Goal: Task Accomplishment & Management: Complete application form

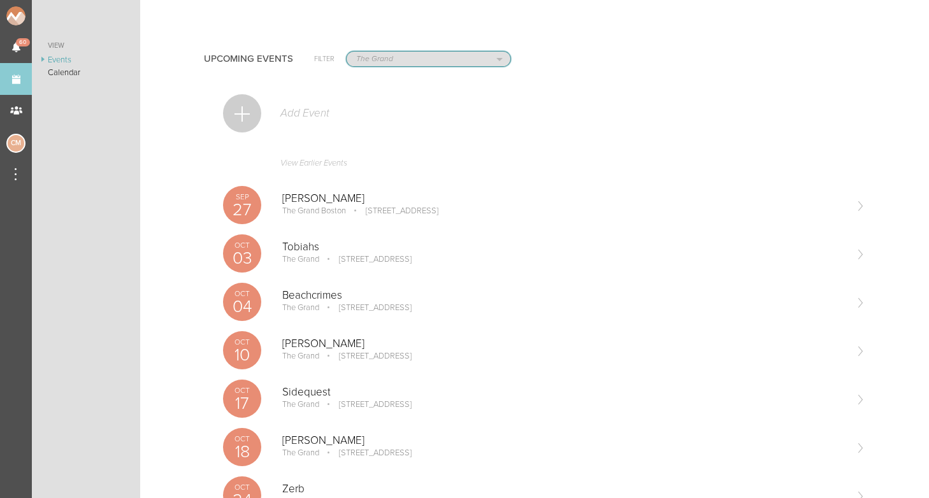
select select "1790"
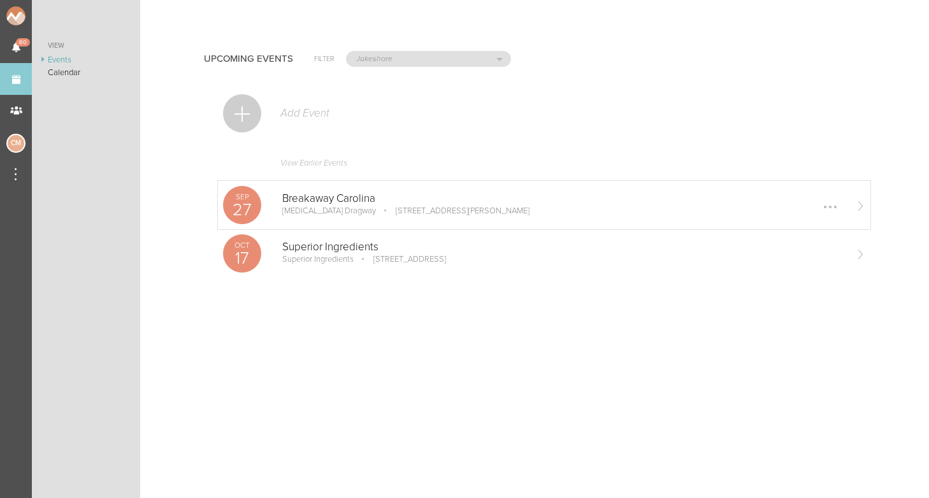
click at [378, 206] on p "6570 Bruton Smith Blvd, Concord, NC 28027, USA" at bounding box center [454, 211] width 152 height 10
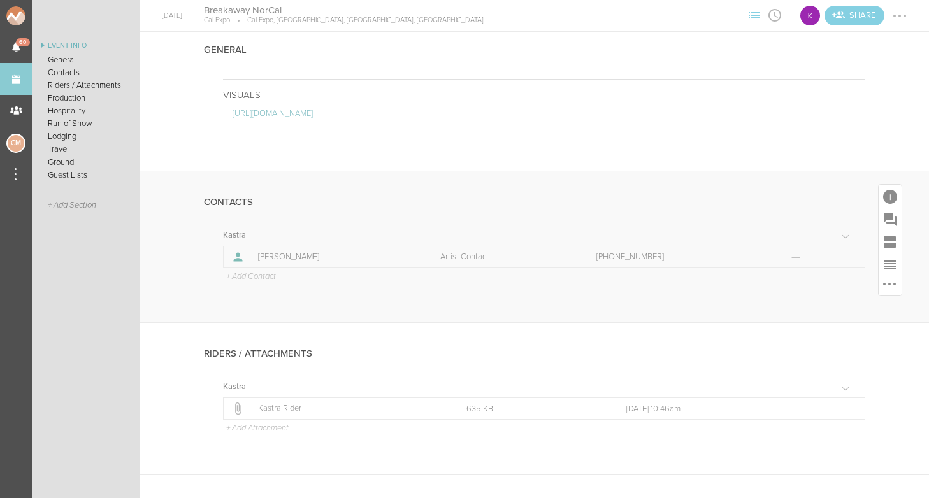
scroll to position [131, 0]
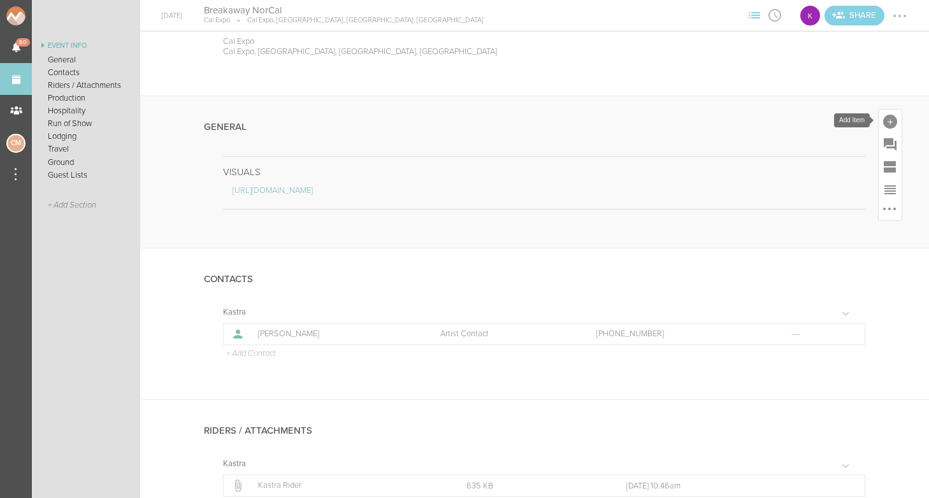
click at [888, 115] on div at bounding box center [890, 122] width 14 height 14
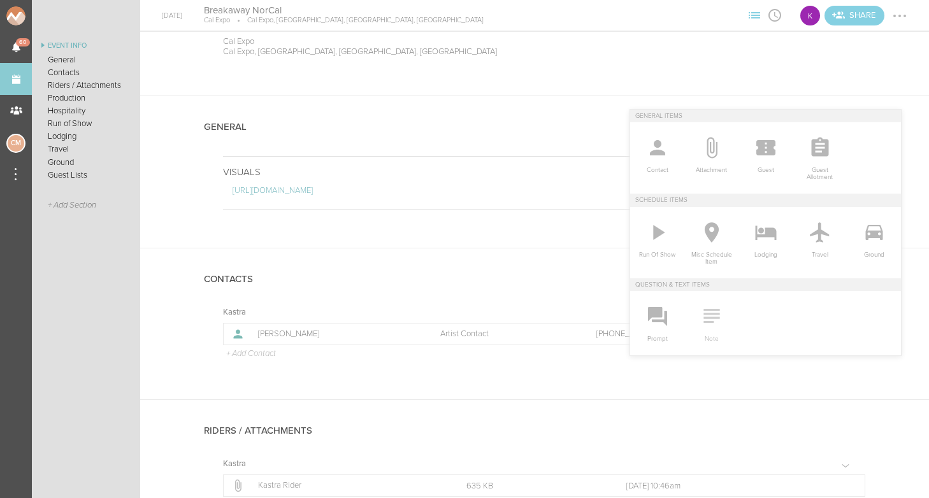
click at [714, 317] on icon at bounding box center [712, 316] width 16 height 14
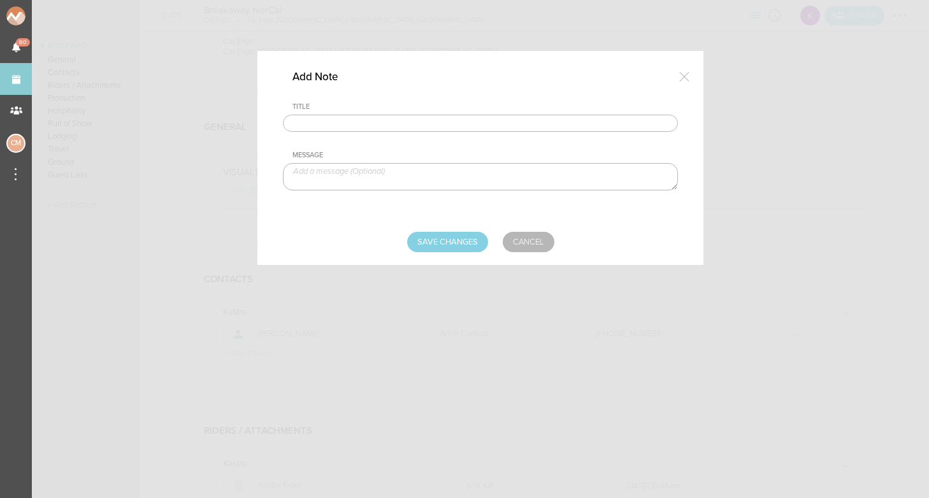
click at [464, 117] on input "text" at bounding box center [480, 124] width 395 height 18
type input "Travel Party"
click at [384, 180] on textarea at bounding box center [480, 176] width 395 height 27
type textarea "[PERSON_NAME] - Artist"
click at [445, 238] on input "Save Changes" at bounding box center [447, 242] width 81 height 20
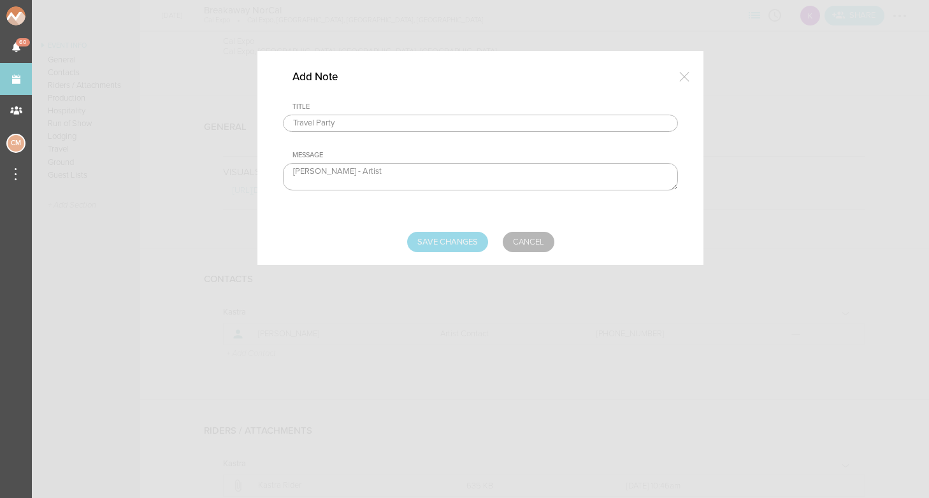
type input "Saving..."
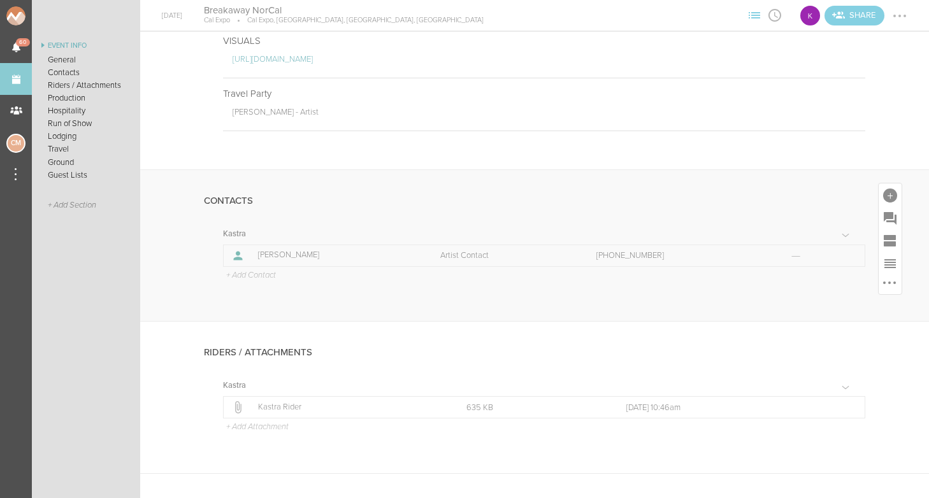
scroll to position [264, 0]
click at [262, 272] on p "+ Add Contact" at bounding box center [250, 273] width 51 height 10
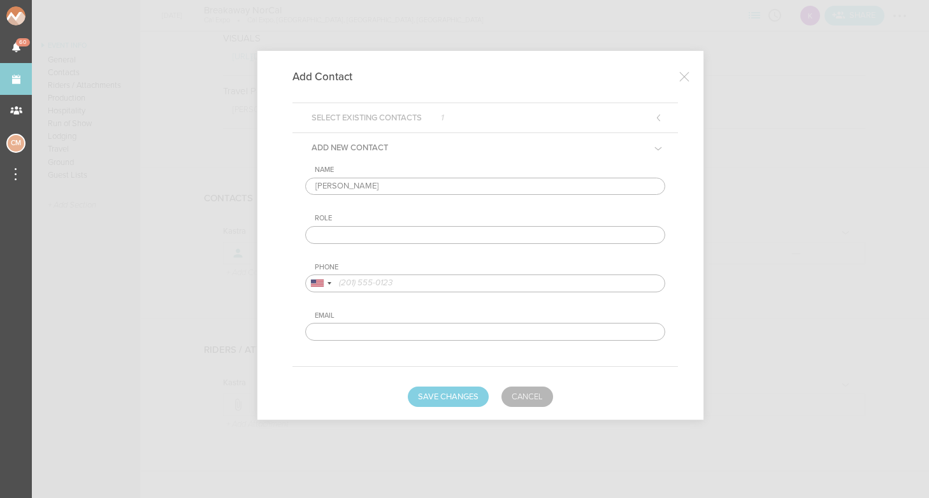
type input "[PERSON_NAME]"
click at [345, 240] on input "text" at bounding box center [485, 235] width 360 height 18
click at [382, 285] on input "tel" at bounding box center [485, 284] width 360 height 18
click at [365, 238] on input "Artist Relations" at bounding box center [485, 235] width 360 height 18
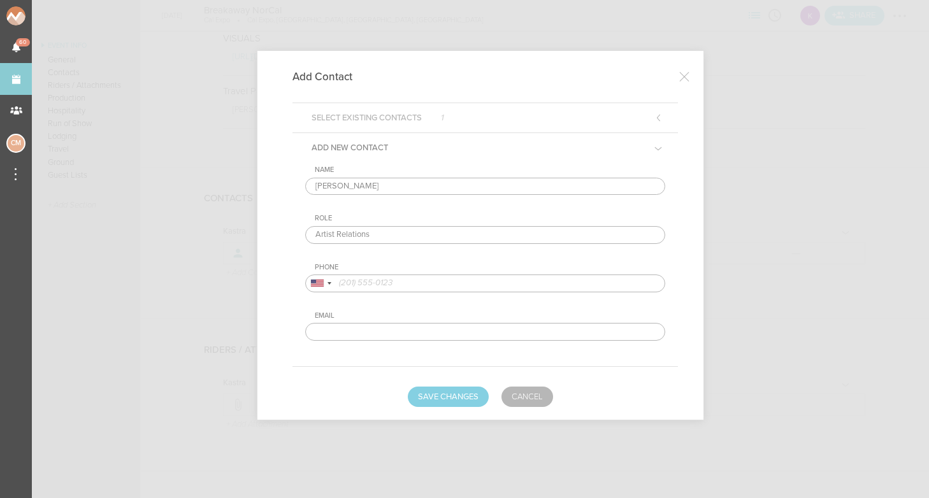
click at [365, 238] on input "Artist Relations" at bounding box center [485, 235] width 360 height 18
type input "DOS Contact"
click at [414, 279] on input "tel" at bounding box center [485, 284] width 360 height 18
type input "8319175872"
paste input "[EMAIL_ADDRESS][DOMAIN_NAME]"
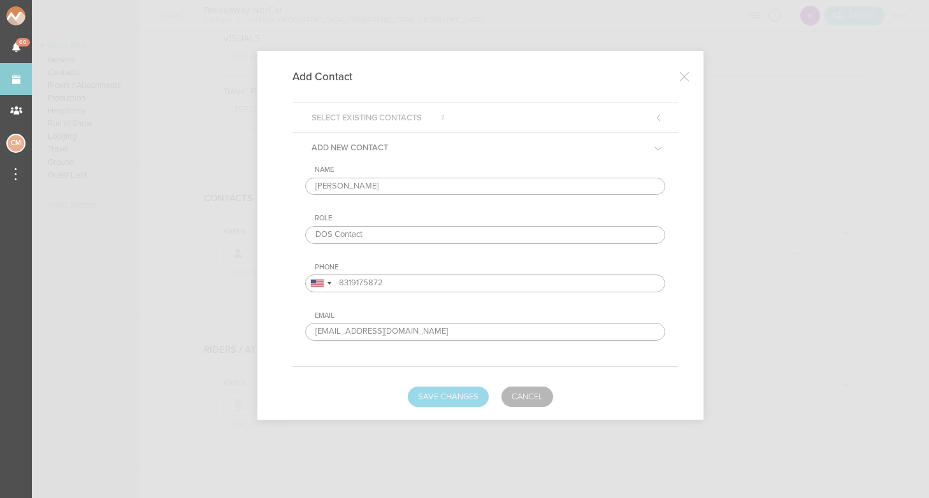
type input "[EMAIL_ADDRESS][DOMAIN_NAME]"
click at [454, 401] on button "Save Changes" at bounding box center [448, 397] width 81 height 20
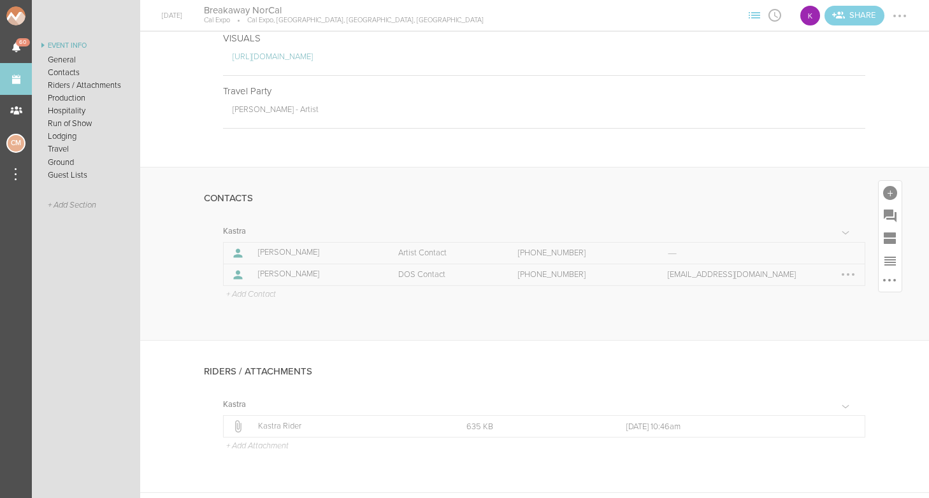
click at [846, 277] on div at bounding box center [848, 274] width 20 height 20
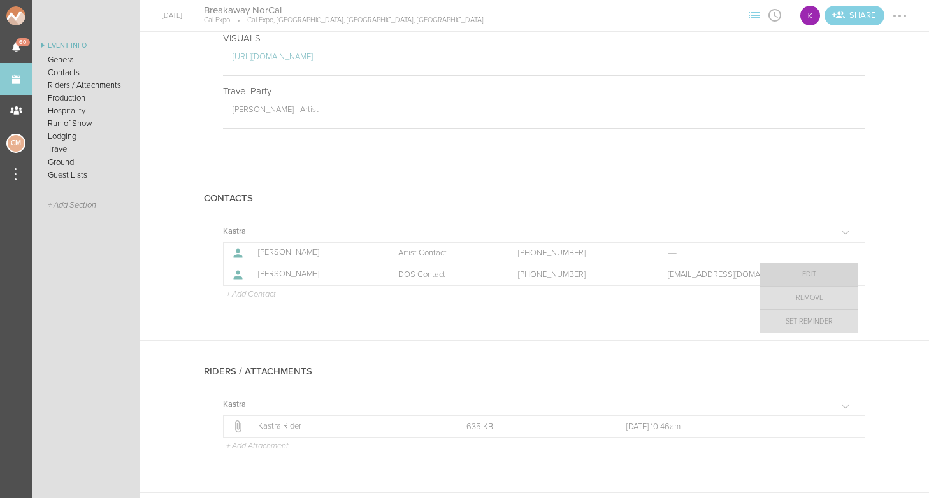
click at [821, 277] on link "Edit" at bounding box center [809, 274] width 98 height 23
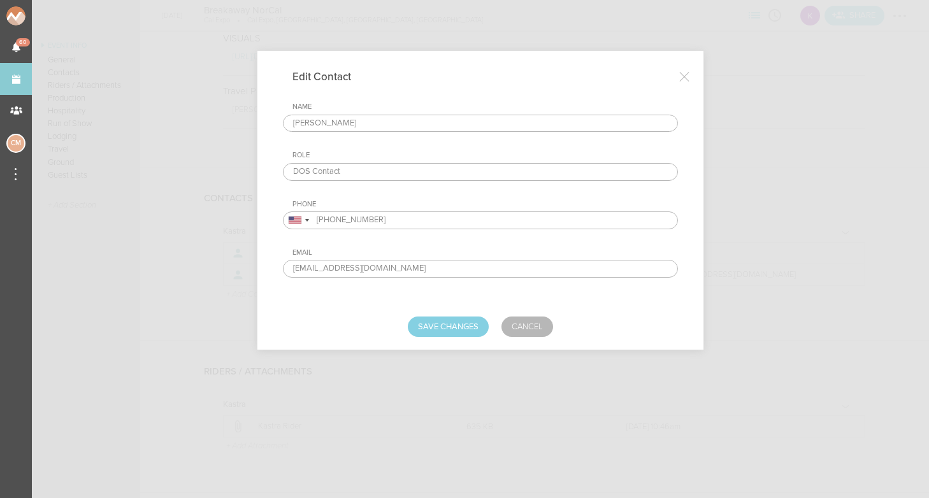
click at [294, 173] on input "DOS Contact" at bounding box center [480, 172] width 395 height 18
type input "Venue DOS Contact"
click at [438, 329] on button "Save Changes" at bounding box center [448, 327] width 81 height 20
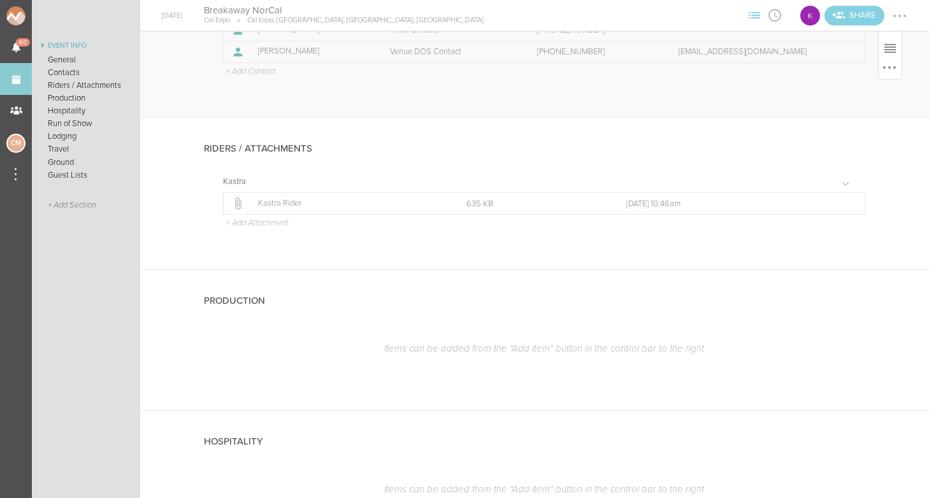
scroll to position [527, 0]
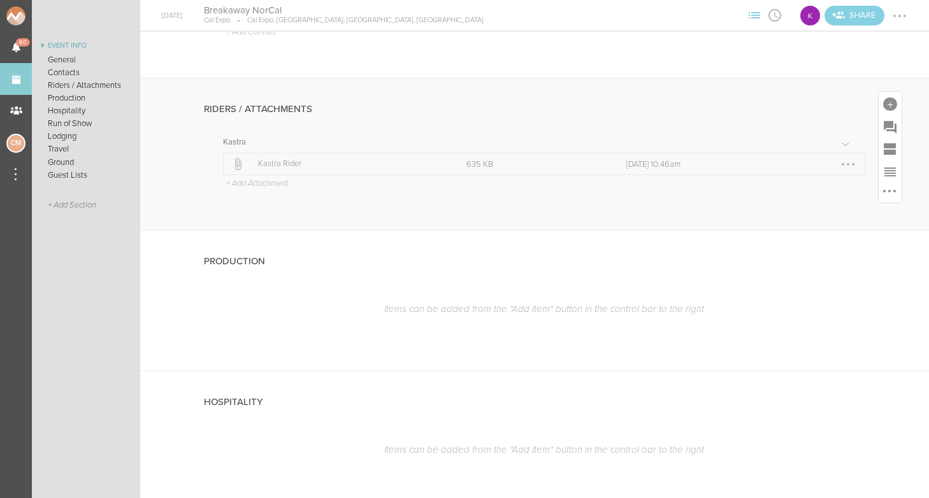
click at [281, 157] on td "Filename Kastra Rider" at bounding box center [360, 165] width 208 height 22
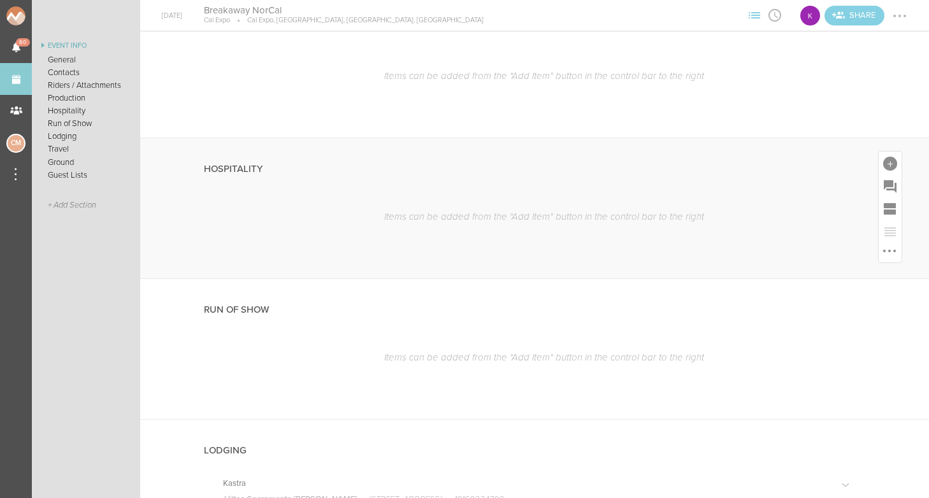
scroll to position [763, 0]
click at [901, 151] on div at bounding box center [890, 159] width 23 height 23
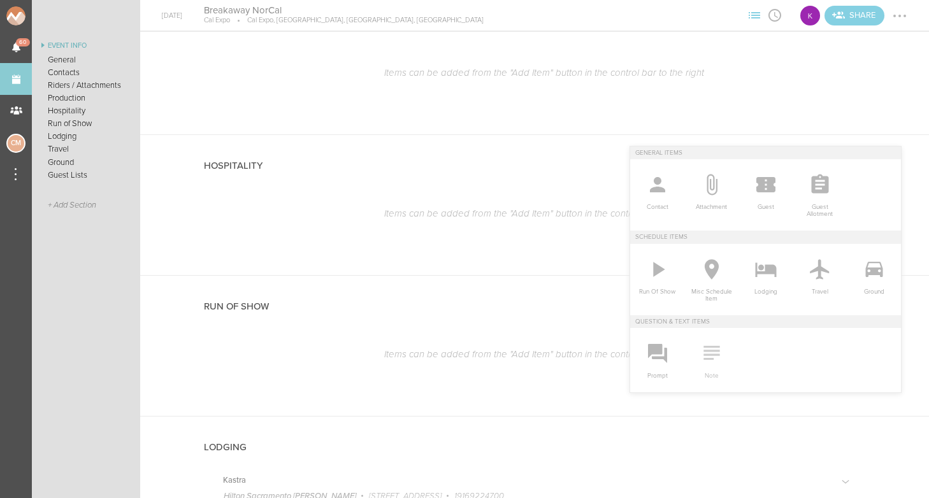
click at [719, 358] on icon at bounding box center [711, 352] width 25 height 25
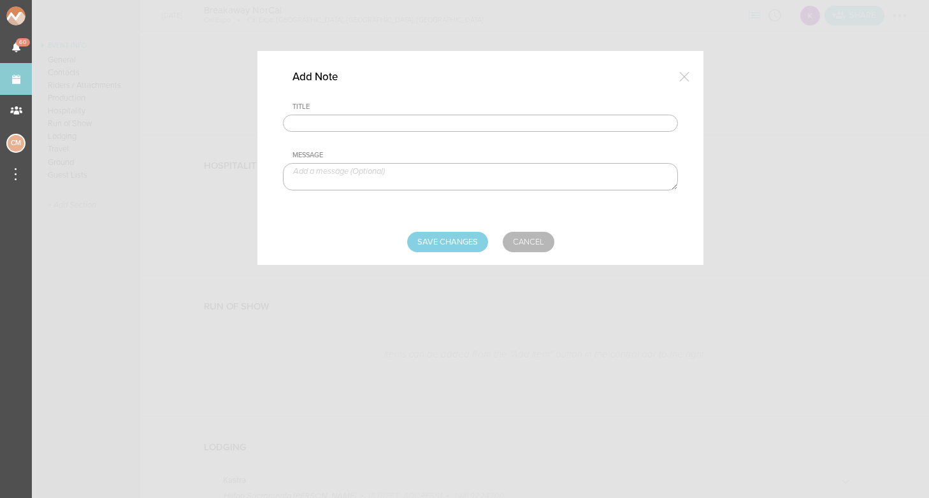
click at [419, 128] on input "text" at bounding box center [480, 124] width 395 height 18
type input "Green Room"
click at [311, 181] on textarea at bounding box center [480, 176] width 395 height 27
paste textarea "You will have a shared green [DOMAIN_NAME] rooms are located in the building ca…"
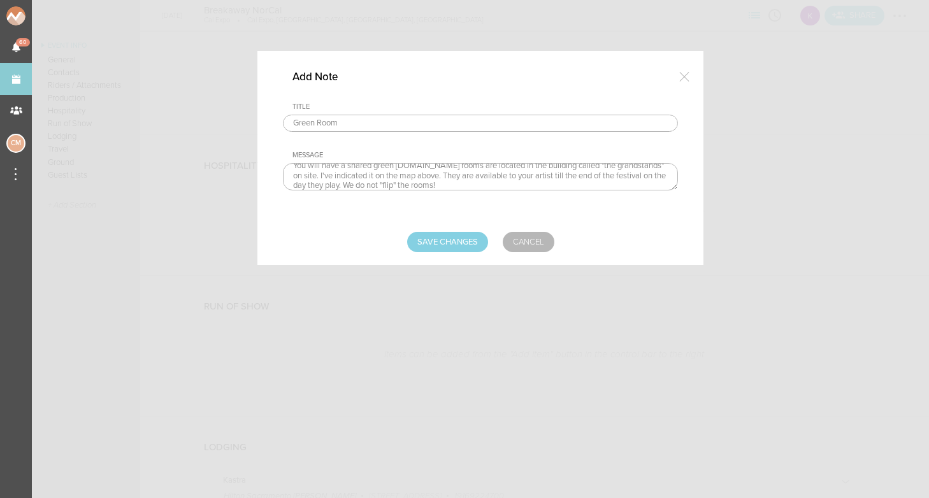
scroll to position [0, 0]
click at [421, 171] on textarea "You will have a shared green [DOMAIN_NAME] rooms are located in the building ca…" at bounding box center [480, 176] width 395 height 27
click at [521, 182] on textarea "You will have a shared green room. Green rooms are located in the building call…" at bounding box center [480, 176] width 395 height 27
drag, startPoint x: 463, startPoint y: 182, endPoint x: 356, endPoint y: 182, distance: 107.1
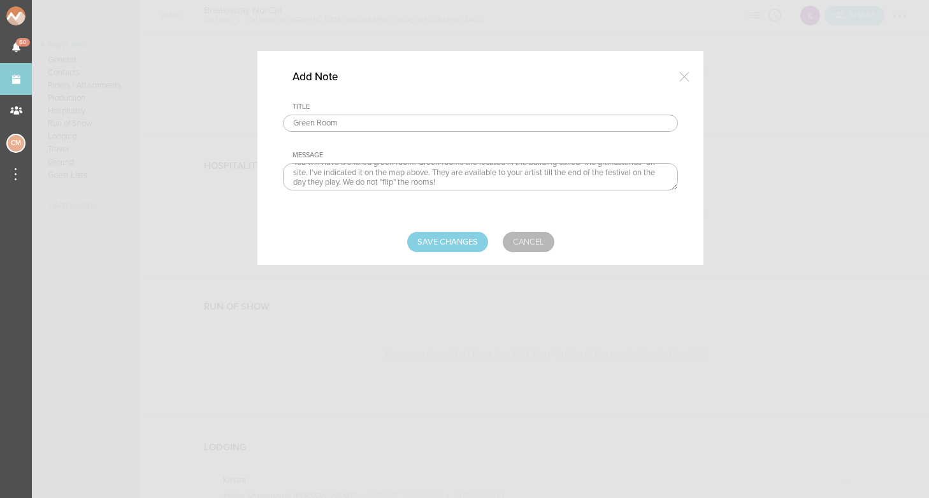
click at [356, 182] on textarea "You will have a shared green room. Green rooms are located in the building call…" at bounding box center [480, 176] width 395 height 27
drag, startPoint x: 448, startPoint y: 171, endPoint x: 321, endPoint y: 170, distance: 126.8
click at [321, 170] on textarea "You will have a shared green room. Green rooms are located in the building call…" at bounding box center [480, 176] width 395 height 27
drag, startPoint x: 625, startPoint y: 179, endPoint x: 320, endPoint y: 182, distance: 304.6
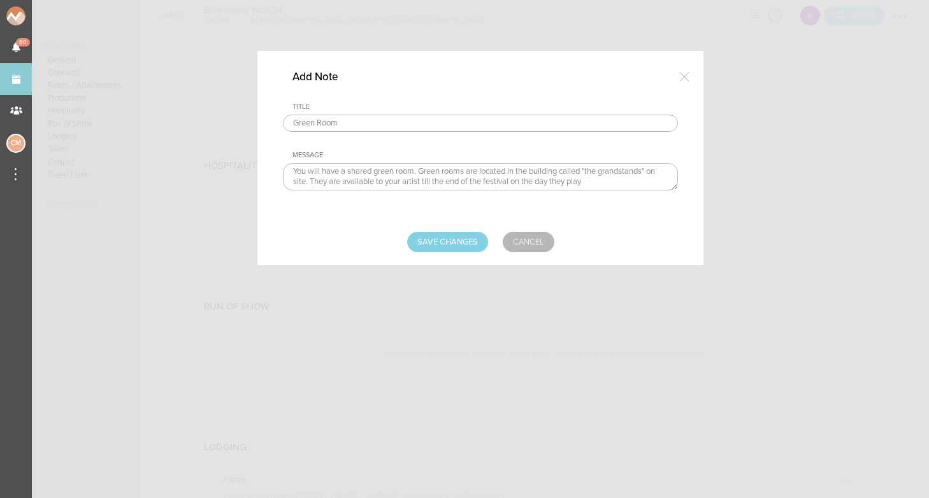
click at [320, 182] on textarea "You will have a shared green room. Green rooms are located in the building call…" at bounding box center [480, 176] width 395 height 27
type textarea "You will have a shared green room. Green rooms are located in the building call…"
click at [463, 249] on input "Save Changes" at bounding box center [447, 242] width 81 height 20
type input "Saving..."
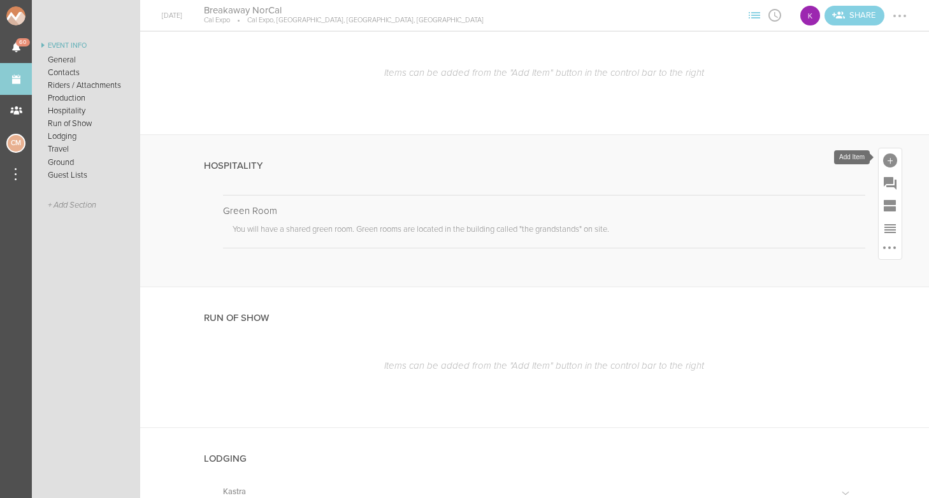
click at [892, 154] on div at bounding box center [890, 161] width 14 height 14
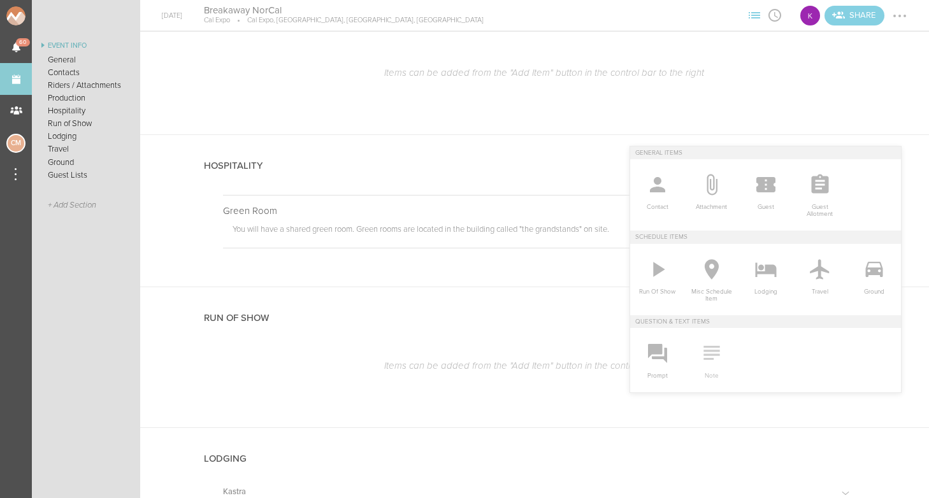
click at [714, 353] on icon at bounding box center [711, 352] width 25 height 25
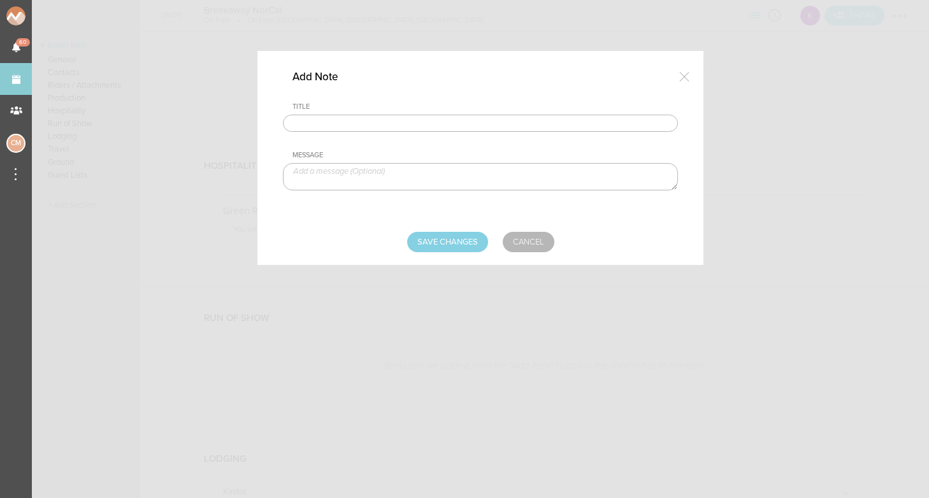
click at [353, 122] on input "text" at bounding box center [480, 124] width 395 height 18
type input "Catering"
click at [334, 165] on textarea at bounding box center [480, 176] width 395 height 27
paste textarea "We'll have 2 meals (12:30 - 2:30 PM and 5:30 - 8:30 PM) . The second section of…"
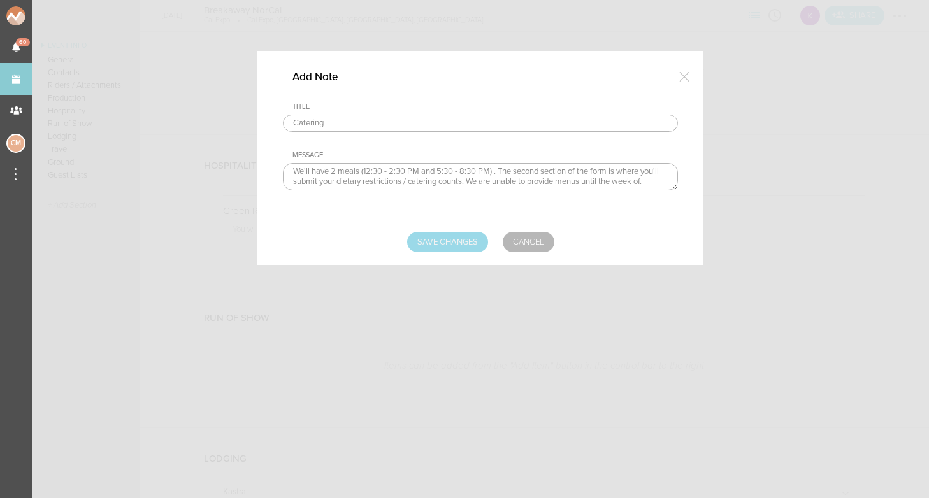
type textarea "We'll have 2 meals (12:30 - 2:30 PM and 5:30 - 8:30 PM) . The second section of…"
click at [464, 238] on input "Save Changes" at bounding box center [447, 242] width 81 height 20
type input "Saving..."
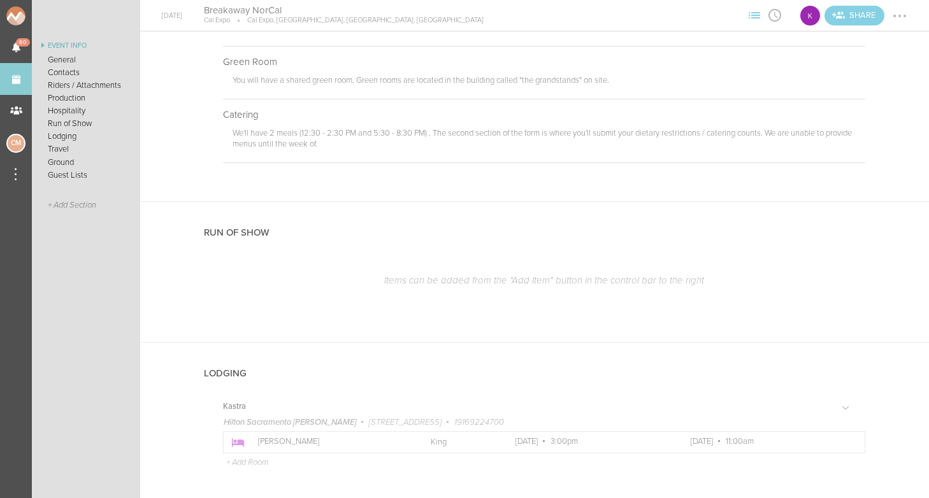
scroll to position [914, 0]
click at [894, 222] on div at bounding box center [890, 226] width 14 height 14
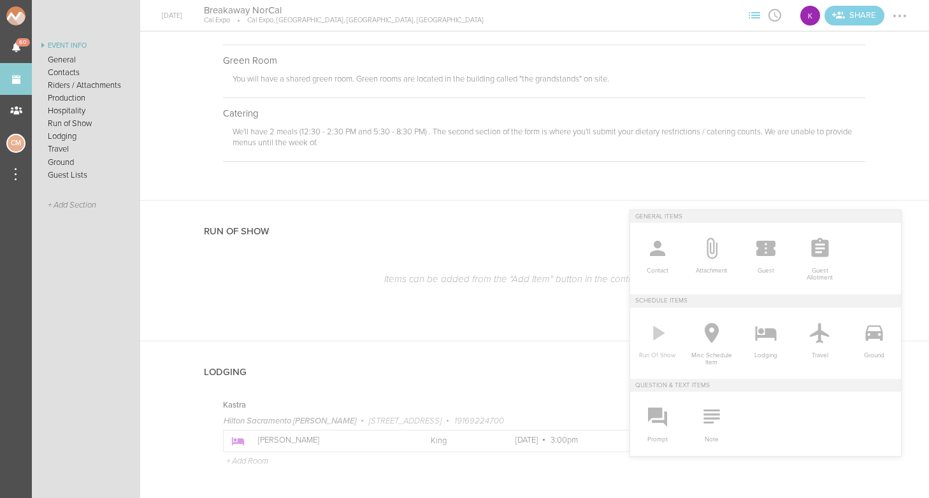
click at [658, 342] on icon at bounding box center [657, 333] width 25 height 25
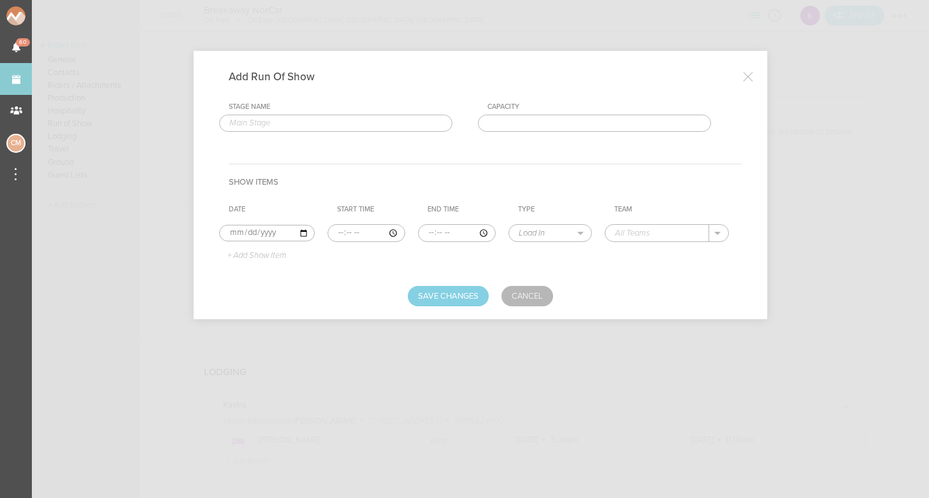
click at [324, 118] on input "text" at bounding box center [335, 124] width 233 height 18
type input "Main Stage"
click at [228, 235] on input "[DATE]" at bounding box center [267, 233] width 96 height 17
click at [277, 207] on th "Date" at bounding box center [273, 209] width 108 height 19
click at [333, 230] on input "time" at bounding box center [367, 233] width 78 height 18
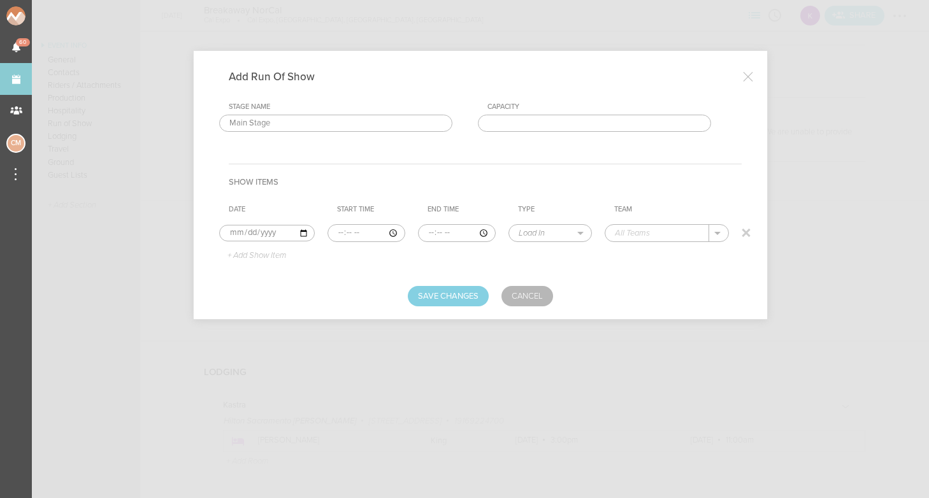
click at [347, 231] on input "time" at bounding box center [367, 233] width 78 height 18
click at [360, 234] on input "time" at bounding box center [367, 233] width 78 height 18
type input "15:00"
select select "Doors"
click at [653, 231] on input "text" at bounding box center [657, 233] width 104 height 17
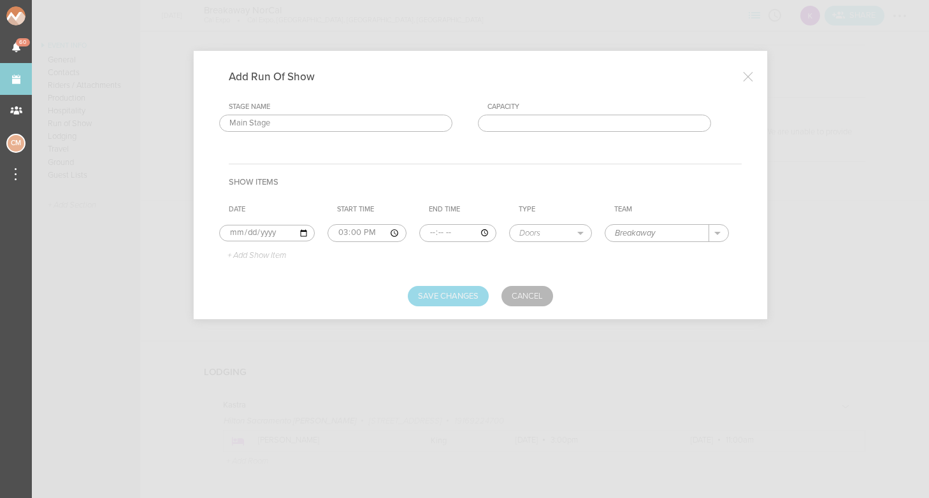
type input "Breakaway"
click at [467, 287] on button "Save Changes" at bounding box center [448, 296] width 81 height 20
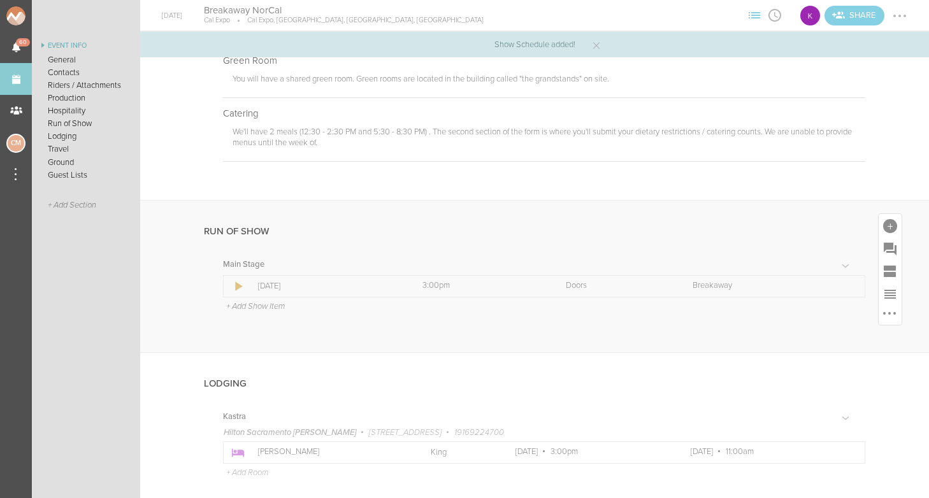
click at [252, 303] on p "+ Add Show Item" at bounding box center [255, 306] width 59 height 10
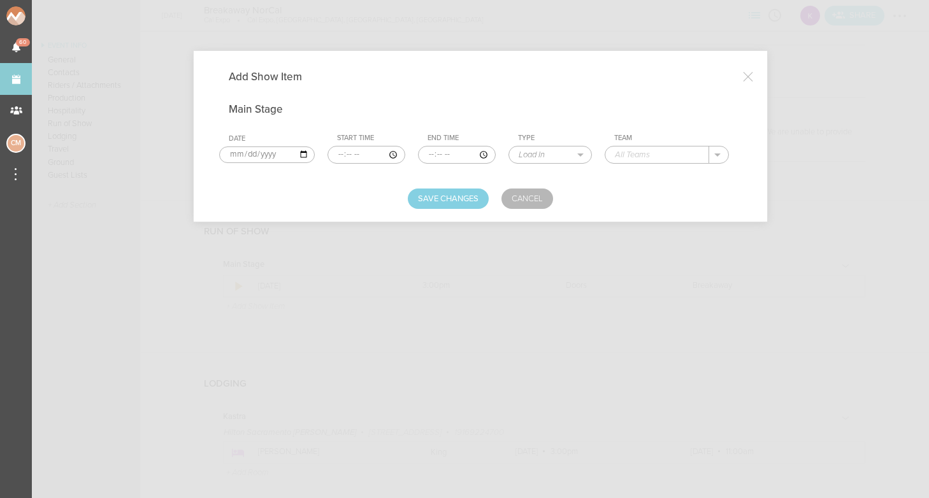
click at [331, 154] on input "time" at bounding box center [367, 155] width 78 height 18
click at [344, 154] on input "time" at bounding box center [367, 155] width 78 height 18
click at [357, 154] on input "time" at bounding box center [367, 155] width 78 height 18
type input "15:00"
click at [419, 155] on input "time" at bounding box center [457, 155] width 77 height 18
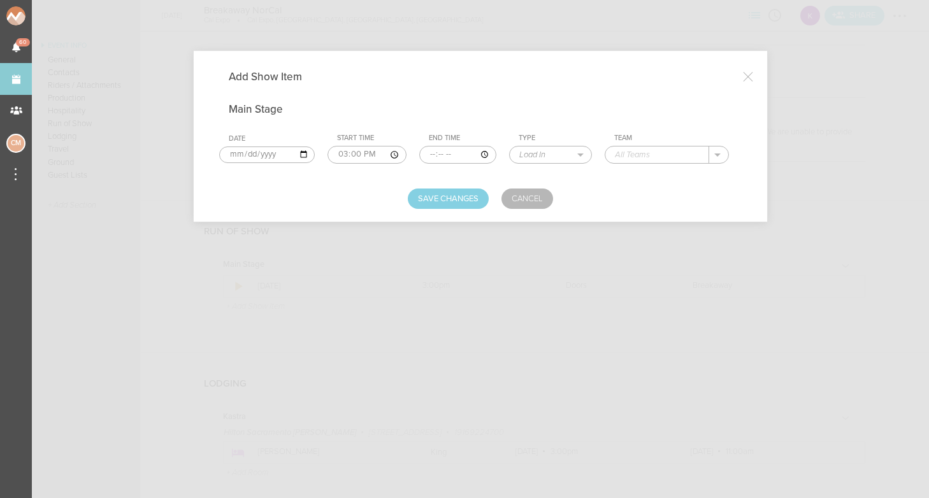
click at [431, 155] on input "time" at bounding box center [457, 155] width 77 height 18
click at [443, 156] on input "time" at bounding box center [457, 155] width 77 height 18
type input "15:45"
click at [518, 164] on td "Type Load In Soundcheck Line Check Programming Doors Set Time Changeover Curfew…" at bounding box center [558, 149] width 96 height 40
select select "Set Time"
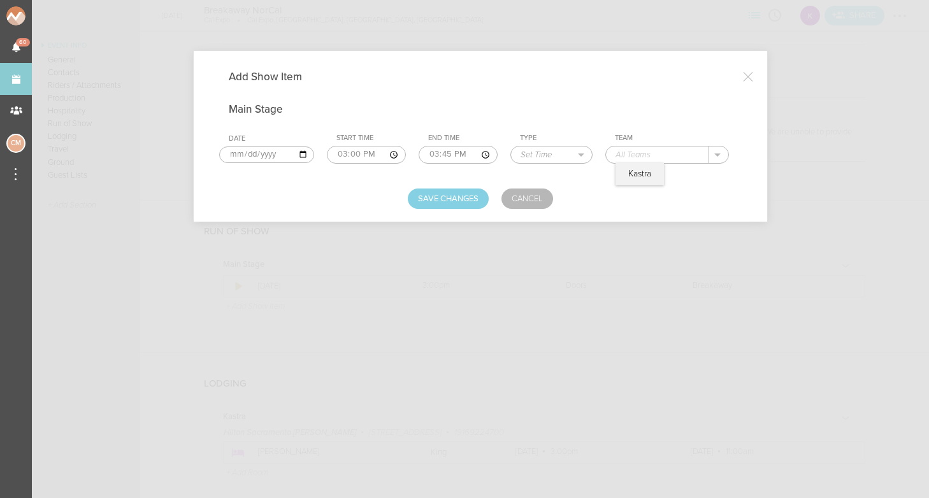
click at [623, 156] on input "text" at bounding box center [657, 155] width 103 height 17
type input "Silent Disco Winner"
click at [456, 195] on button "Save Changes" at bounding box center [448, 199] width 81 height 20
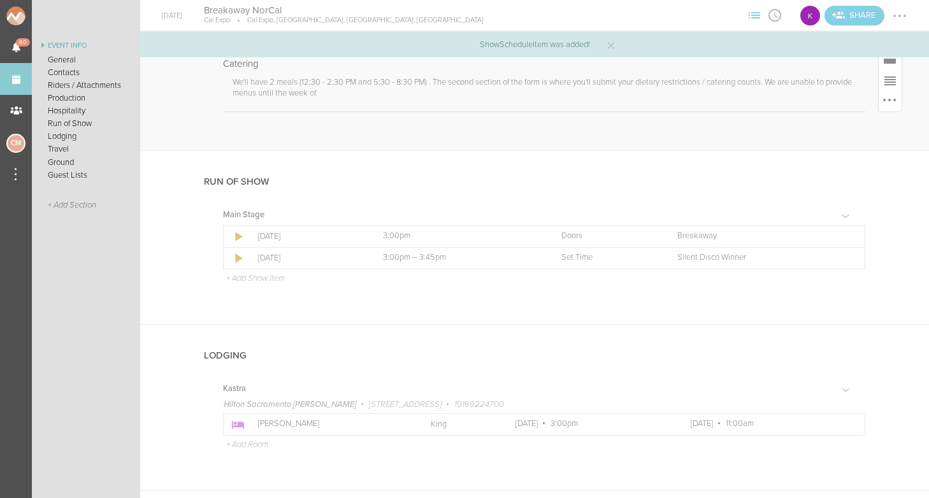
scroll to position [970, 0]
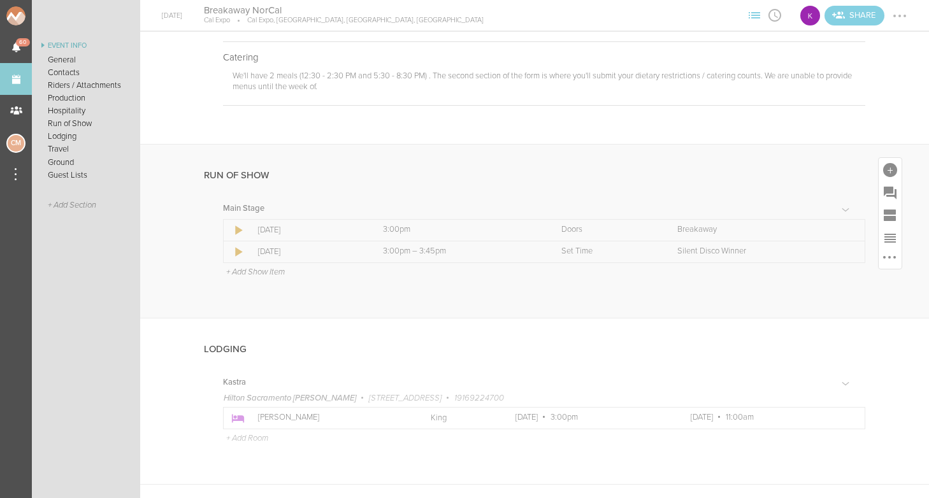
click at [243, 269] on p "+ Add Show Item" at bounding box center [255, 272] width 59 height 10
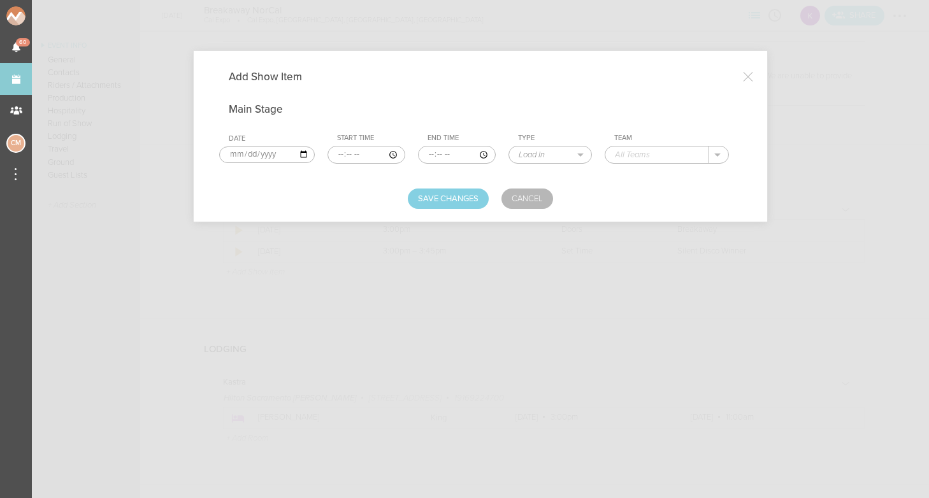
click at [329, 156] on input "time" at bounding box center [367, 155] width 78 height 18
click at [344, 154] on input "time" at bounding box center [367, 155] width 78 height 18
click at [354, 152] on input "time" at bounding box center [367, 155] width 78 height 18
type input "15:45"
click at [419, 154] on input "time" at bounding box center [457, 155] width 77 height 18
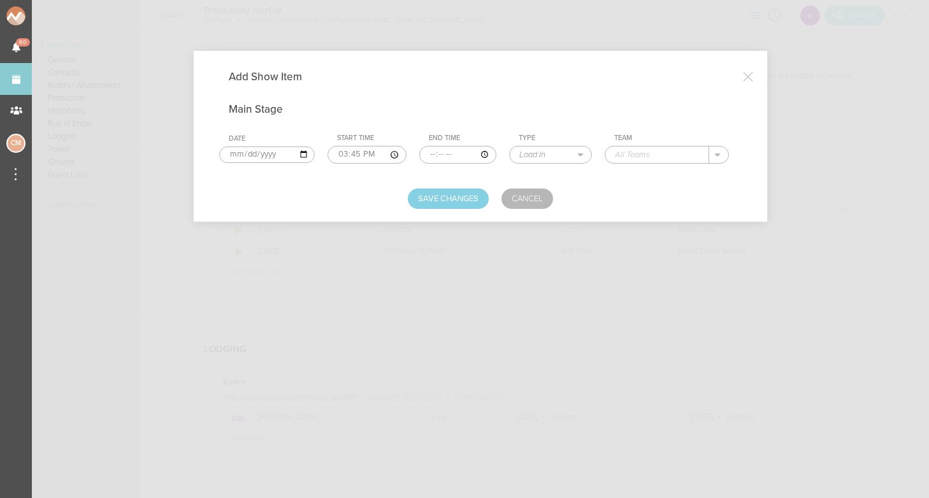
click at [430, 153] on input "time" at bounding box center [457, 155] width 77 height 18
click at [444, 153] on input "time" at bounding box center [457, 155] width 77 height 18
type input "16:25"
select select "Set Time"
click at [619, 160] on input "text" at bounding box center [657, 155] width 103 height 17
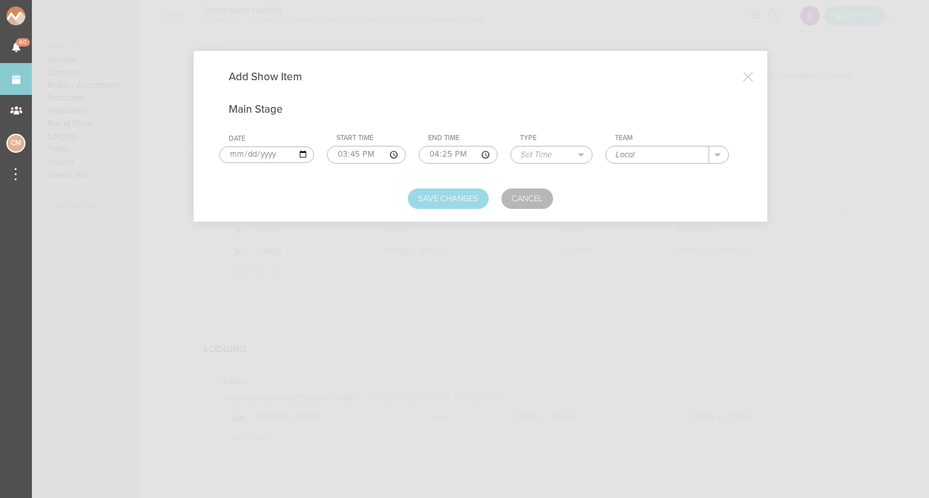
type input "Local"
click at [468, 199] on button "Save Changes" at bounding box center [448, 199] width 81 height 20
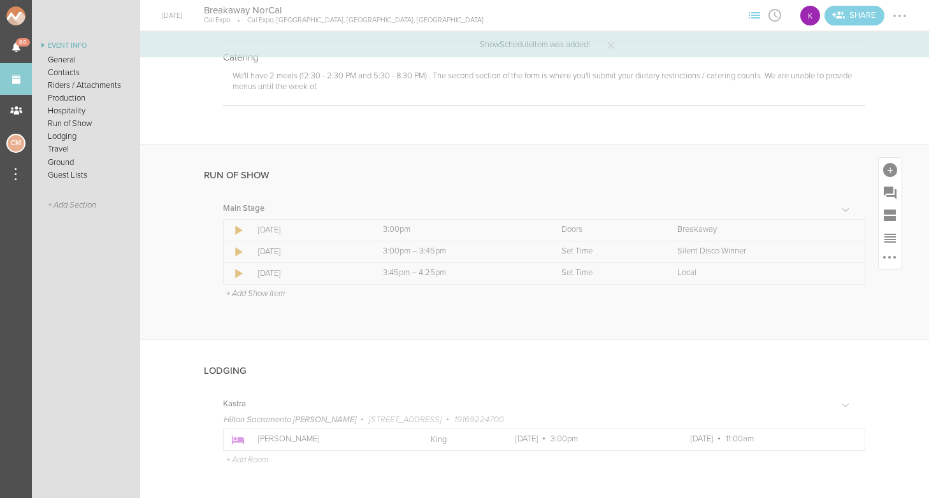
click at [275, 291] on p "+ Add Show Item" at bounding box center [255, 294] width 59 height 10
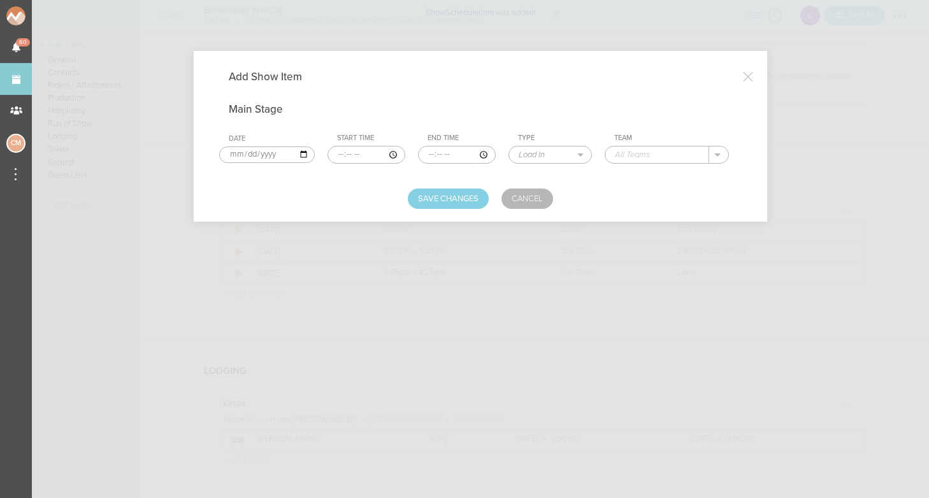
click at [329, 157] on input "time" at bounding box center [367, 155] width 78 height 18
click at [344, 152] on input "time" at bounding box center [367, 155] width 78 height 18
click at [354, 157] on input "time" at bounding box center [367, 155] width 78 height 18
type input "16:30"
click at [419, 152] on input "time" at bounding box center [457, 155] width 77 height 18
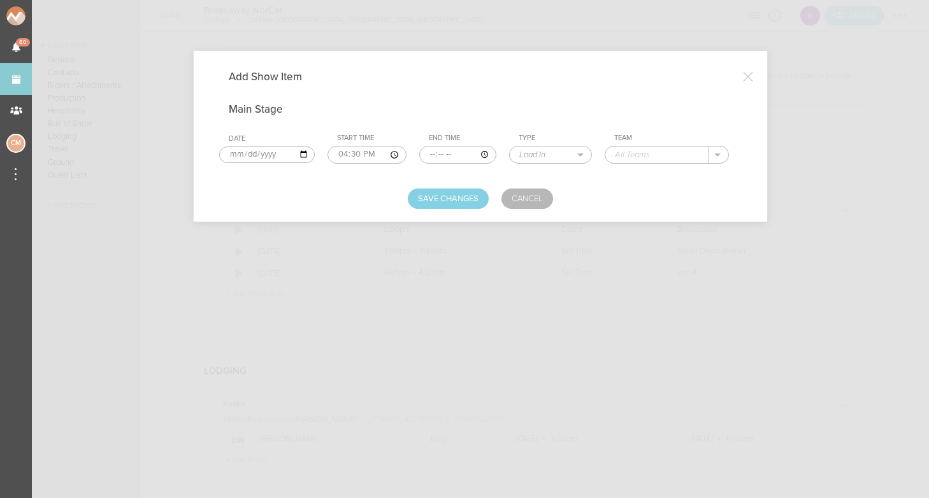
click at [425, 154] on input "time" at bounding box center [457, 155] width 77 height 18
click at [438, 154] on input "time" at bounding box center [457, 155] width 77 height 18
type input "17:15"
select select "Set Time"
click at [624, 154] on input "text" at bounding box center [658, 155] width 103 height 17
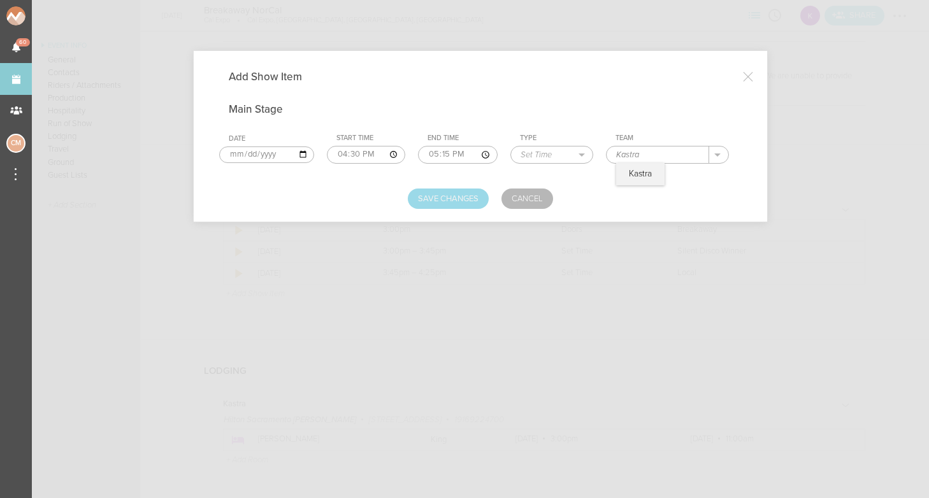
type input "Kastra"
click at [440, 200] on button "Save Changes" at bounding box center [448, 199] width 81 height 20
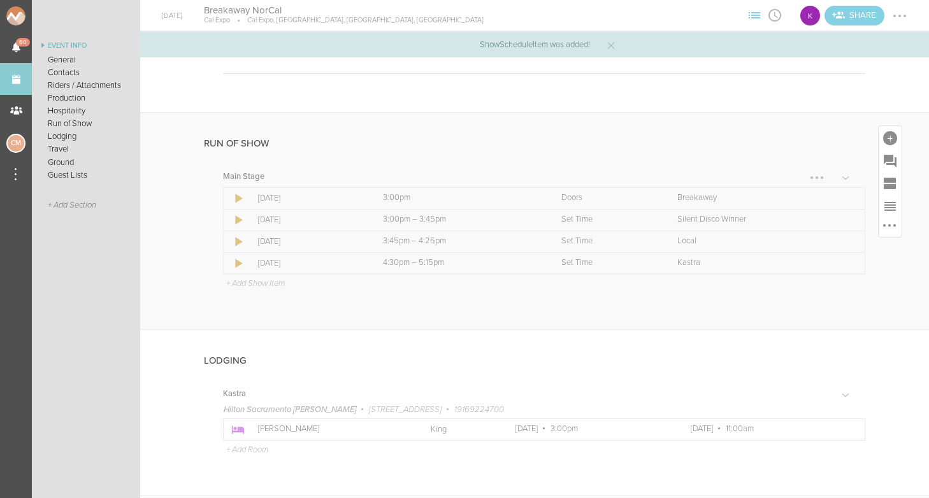
scroll to position [1007, 0]
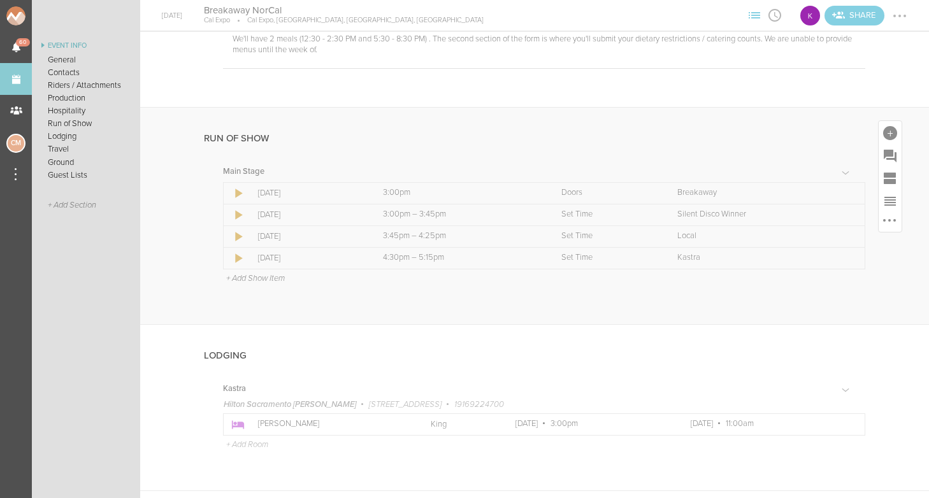
click at [243, 279] on p "+ Add Show Item" at bounding box center [255, 278] width 59 height 10
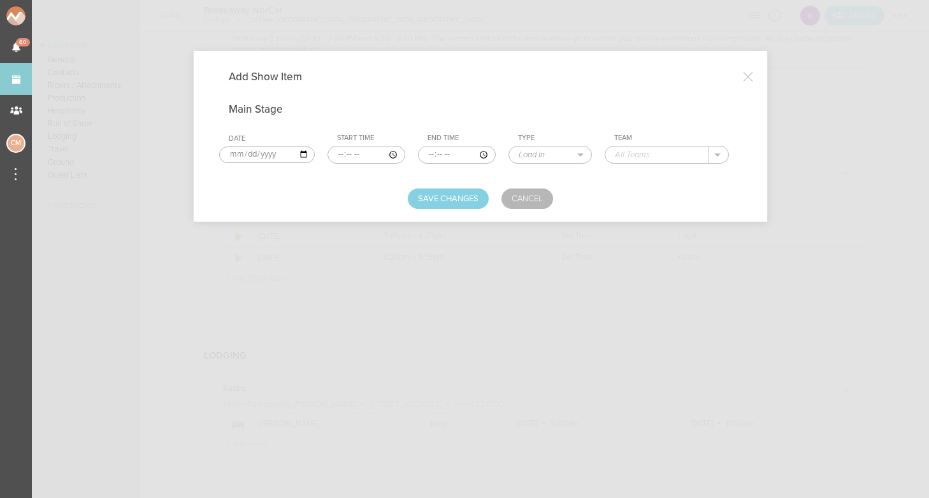
click at [333, 158] on input "time" at bounding box center [367, 155] width 78 height 18
click at [345, 152] on input "time" at bounding box center [367, 155] width 78 height 18
click at [354, 154] on input "time" at bounding box center [367, 155] width 78 height 18
type input "17:20"
click at [420, 153] on input "time" at bounding box center [458, 155] width 77 height 18
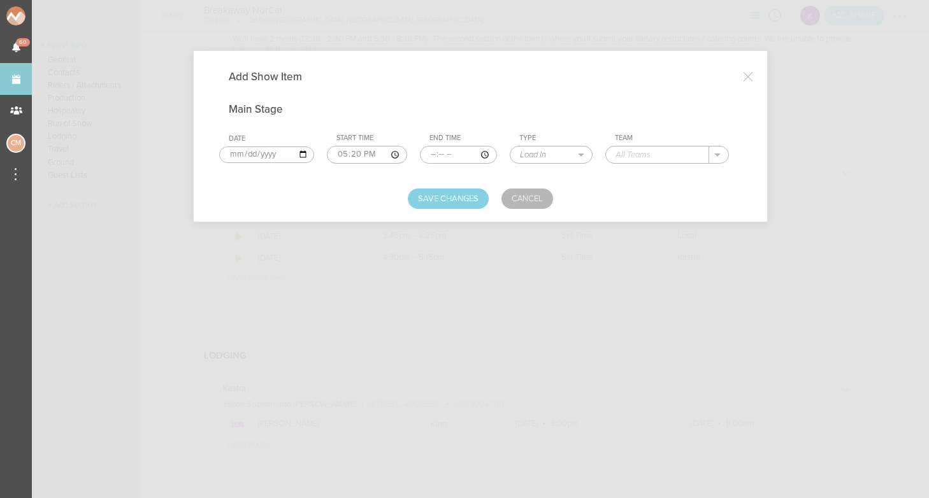
click at [424, 151] on input "time" at bounding box center [458, 155] width 77 height 18
click at [440, 155] on input "time" at bounding box center [458, 155] width 77 height 18
type input "18:20"
select select "Set Time"
click at [644, 157] on input "text" at bounding box center [658, 155] width 103 height 17
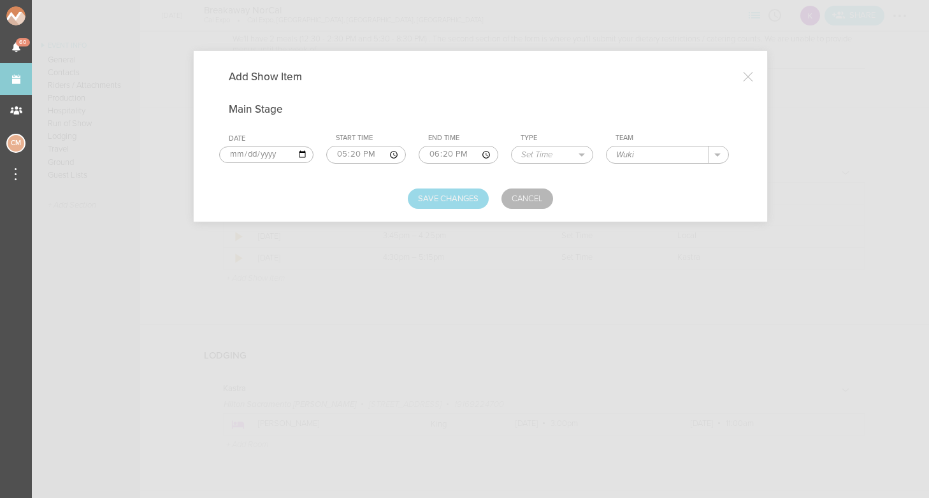
type input "Wuki"
click at [456, 198] on button "Save Changes" at bounding box center [448, 199] width 81 height 20
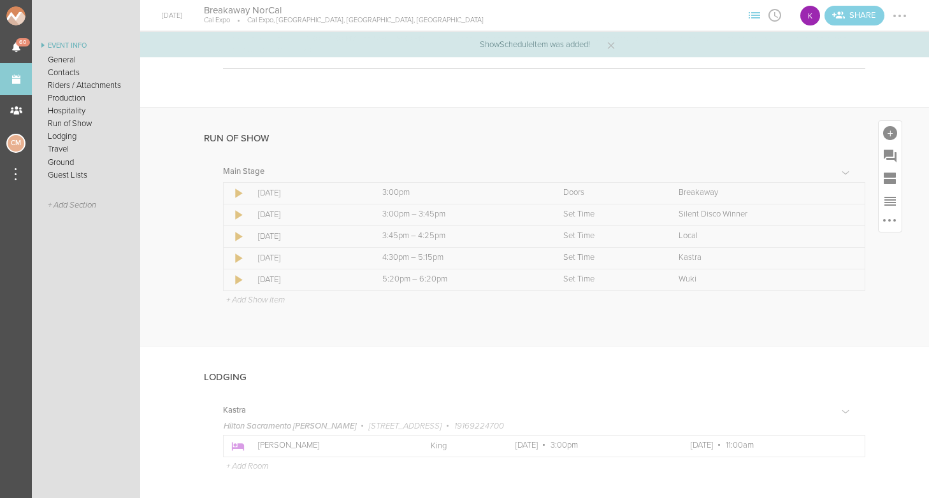
click at [263, 307] on div "Main Stage Icon Date [DATE] Time 3:00pm Kind Doors Team Breakaway Icon Date [DA…" at bounding box center [535, 257] width 662 height 178
click at [258, 301] on td "+ Add Show Item" at bounding box center [545, 299] width 642 height 17
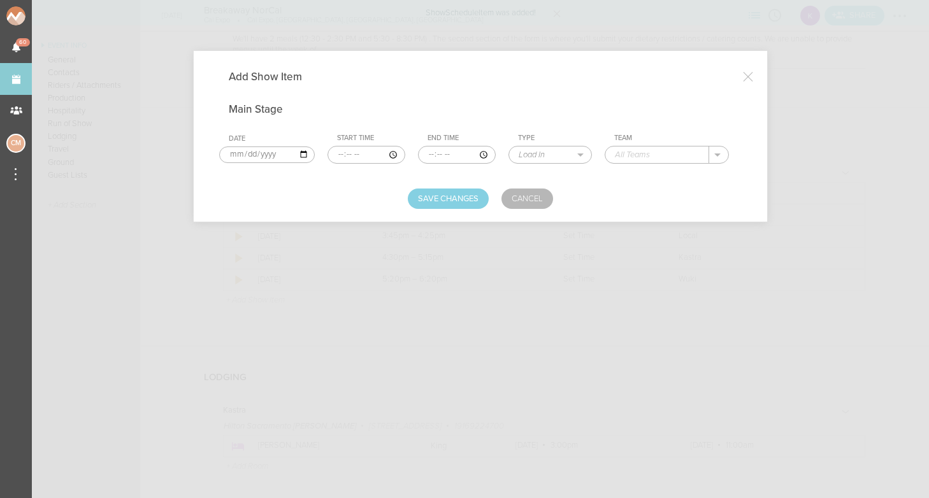
click at [331, 154] on input "time" at bounding box center [367, 155] width 78 height 18
click at [344, 154] on input "time" at bounding box center [367, 155] width 78 height 18
click at [362, 157] on input "time" at bounding box center [367, 155] width 78 height 18
type input "18:40"
click at [420, 152] on input "time" at bounding box center [458, 155] width 77 height 18
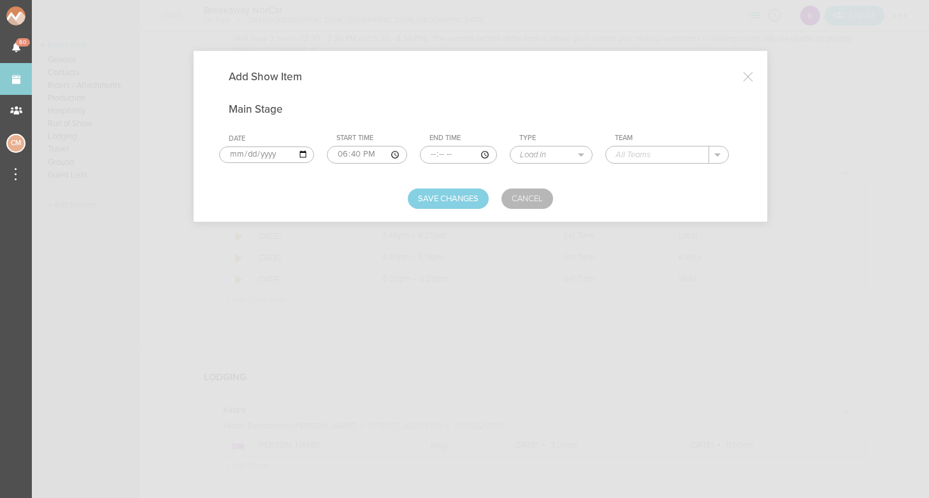
click at [425, 154] on input "time" at bounding box center [458, 155] width 77 height 18
click at [438, 154] on input "time" at bounding box center [458, 155] width 77 height 18
type input "19:40"
select select "Set Time"
click at [620, 154] on input "text" at bounding box center [658, 155] width 103 height 17
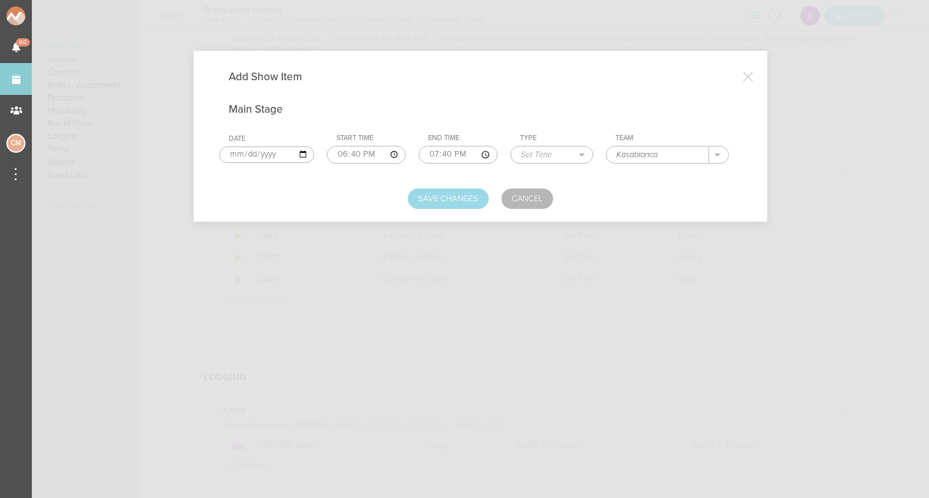
type input "Kasablanca"
click at [465, 195] on button "Save Changes" at bounding box center [448, 199] width 81 height 20
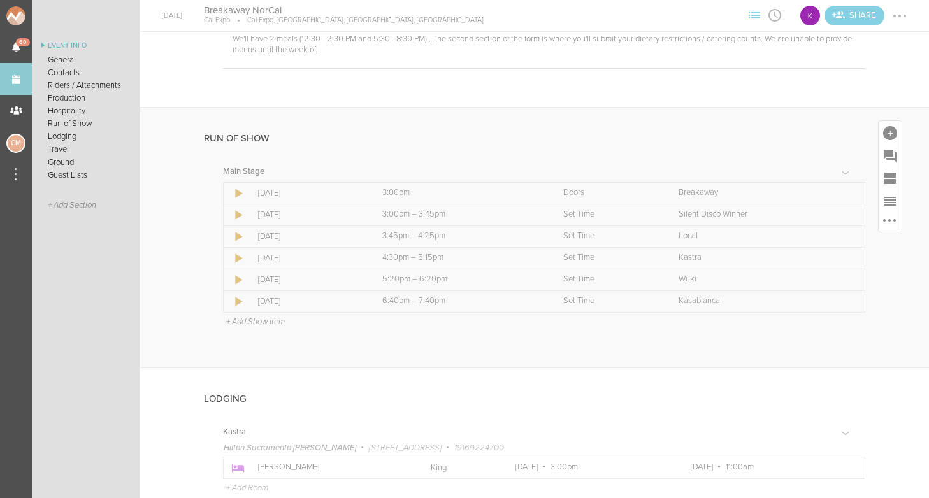
click at [233, 318] on p "+ Add Show Item" at bounding box center [255, 322] width 59 height 10
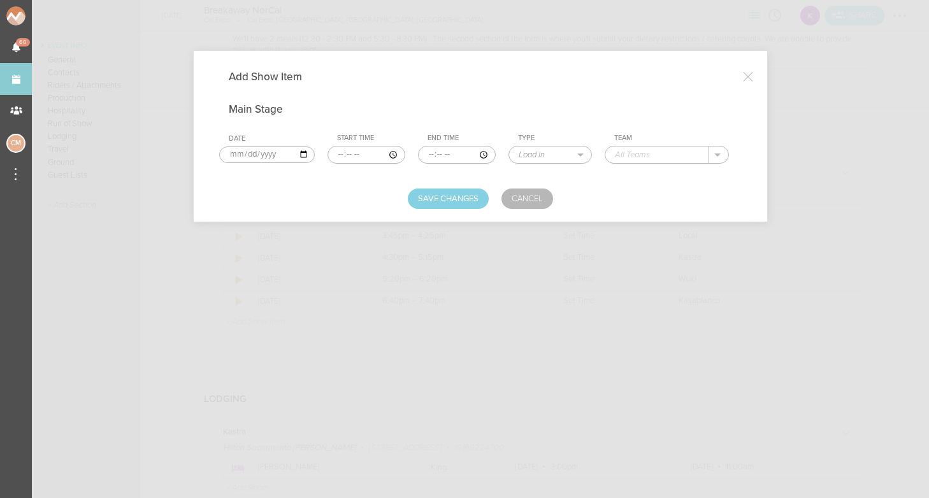
click at [331, 154] on input "time" at bounding box center [367, 155] width 78 height 18
click at [346, 154] on input "time" at bounding box center [367, 155] width 78 height 18
click at [360, 154] on input "time" at bounding box center [367, 155] width 78 height 18
type input "19:55"
click at [419, 153] on input "time" at bounding box center [457, 155] width 77 height 18
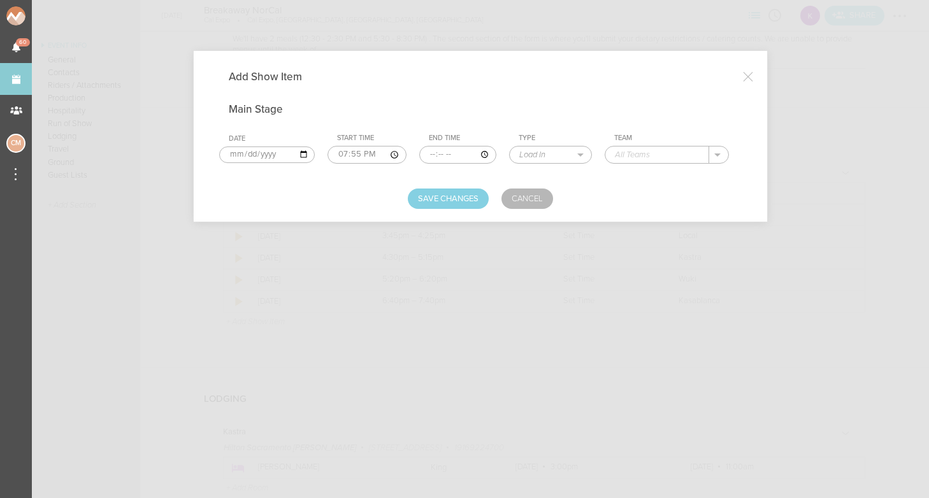
click at [426, 154] on input "time" at bounding box center [457, 155] width 77 height 18
click at [444, 154] on input "time" at bounding box center [457, 155] width 77 height 18
type input "20:55"
select select "Set Time"
click at [646, 156] on input "text" at bounding box center [658, 155] width 103 height 17
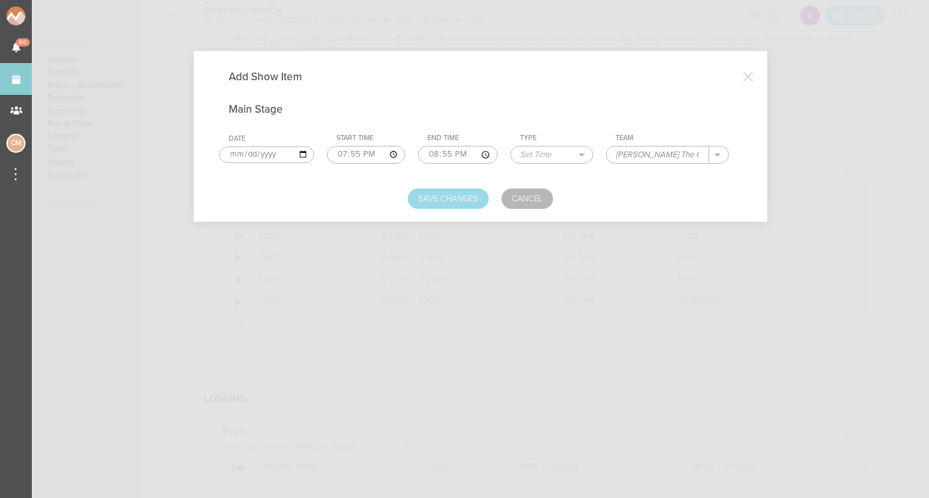
type input "[PERSON_NAME] The Child"
click at [476, 196] on button "Save Changes" at bounding box center [448, 199] width 81 height 20
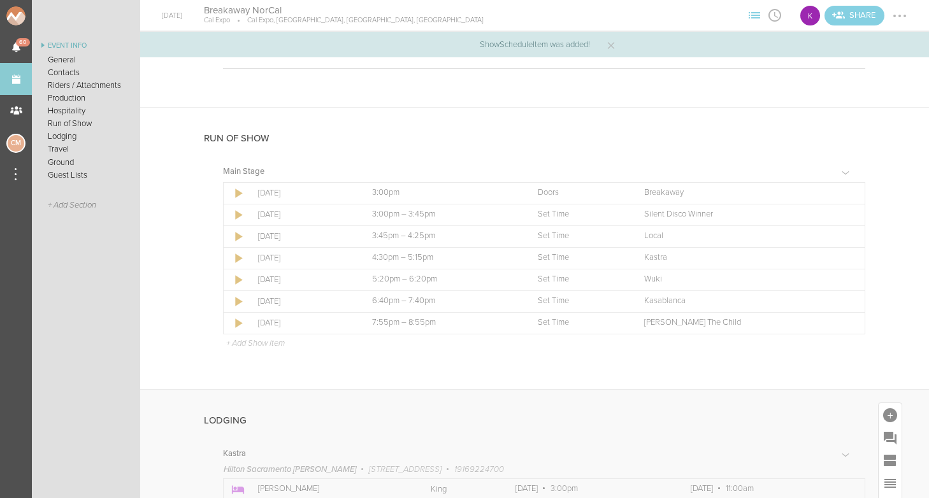
scroll to position [1021, 0]
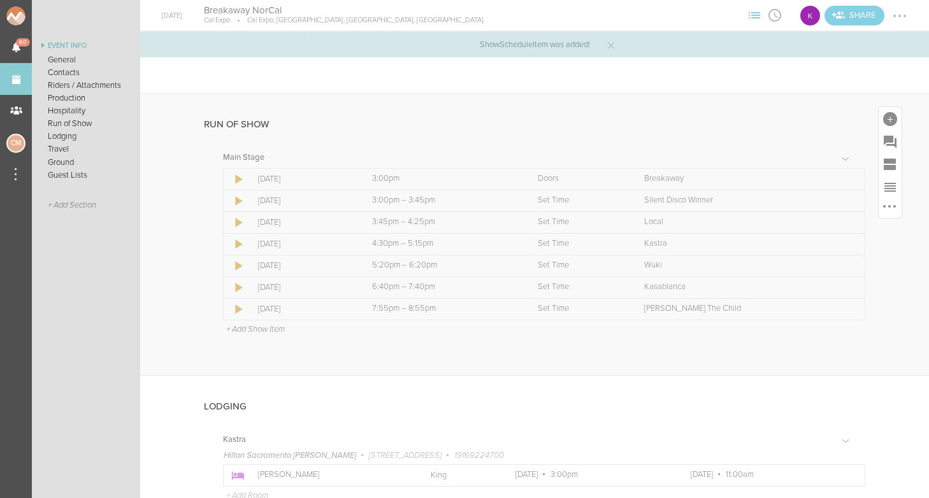
click at [256, 324] on p "+ Add Show Item" at bounding box center [255, 329] width 59 height 10
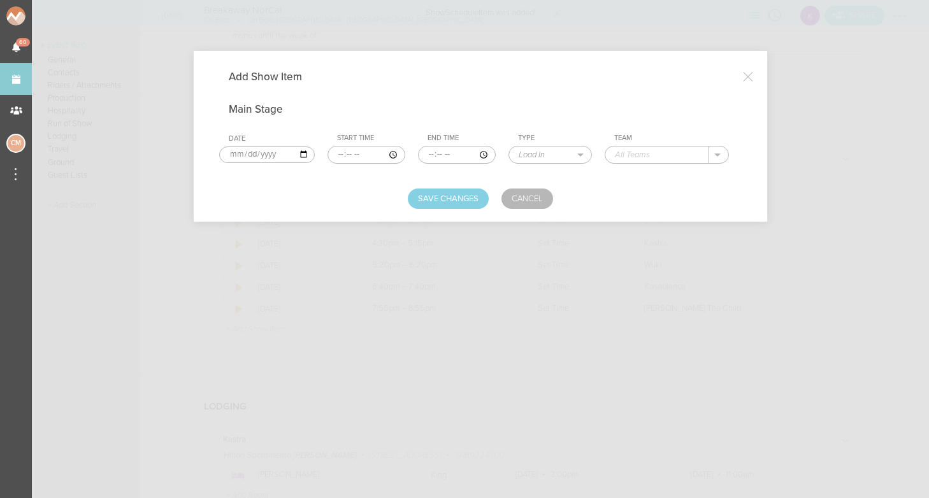
click at [329, 152] on input "time" at bounding box center [367, 155] width 78 height 18
click at [342, 153] on input "time" at bounding box center [367, 155] width 78 height 18
click at [358, 150] on input "time" at bounding box center [367, 155] width 78 height 18
type input "21:15"
click at [420, 154] on input "time" at bounding box center [458, 155] width 77 height 18
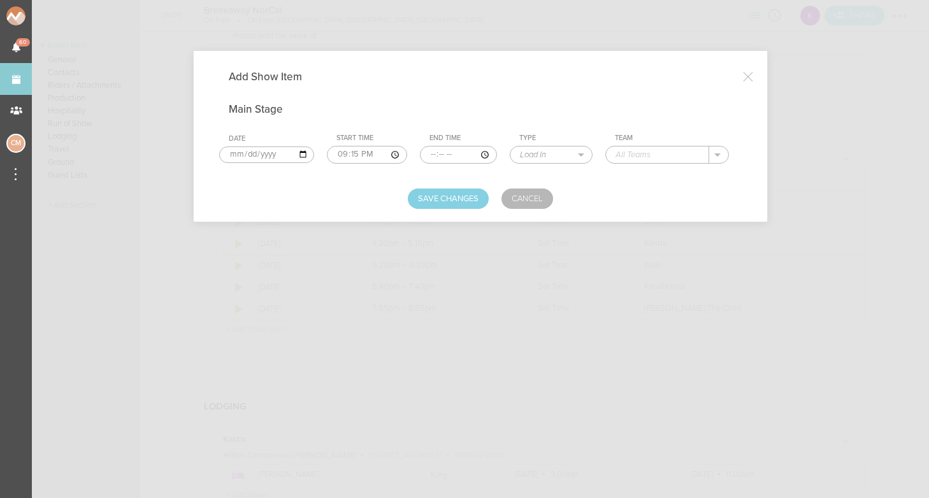
click at [424, 154] on input "time" at bounding box center [458, 155] width 77 height 18
click at [424, 156] on input "time" at bounding box center [458, 155] width 77 height 18
click at [436, 157] on input "time" at bounding box center [458, 155] width 77 height 18
type input "22:30"
select select "Set Time"
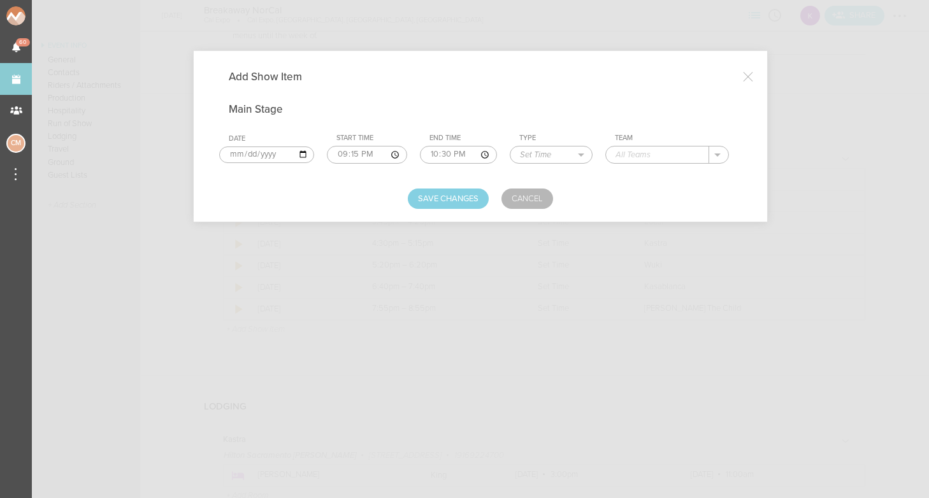
click at [625, 153] on input "text" at bounding box center [657, 155] width 103 height 17
type input "[PERSON_NAME]"
click at [472, 195] on button "Save Changes" at bounding box center [448, 199] width 81 height 20
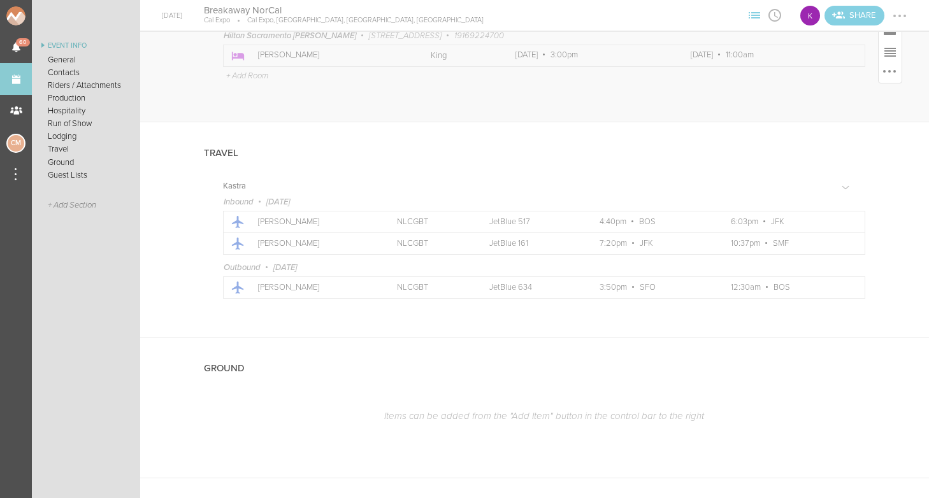
scroll to position [1485, 0]
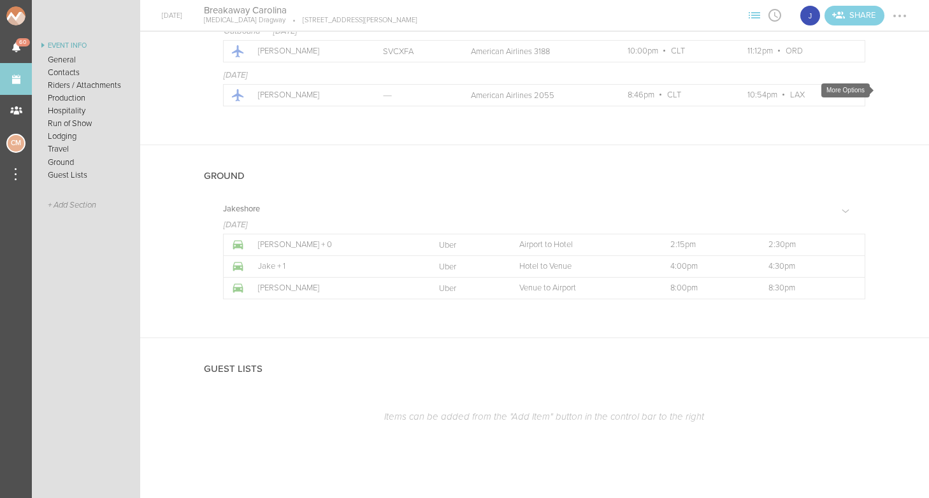
scroll to position [1758, 0]
